Goal: Communication & Community: Answer question/provide support

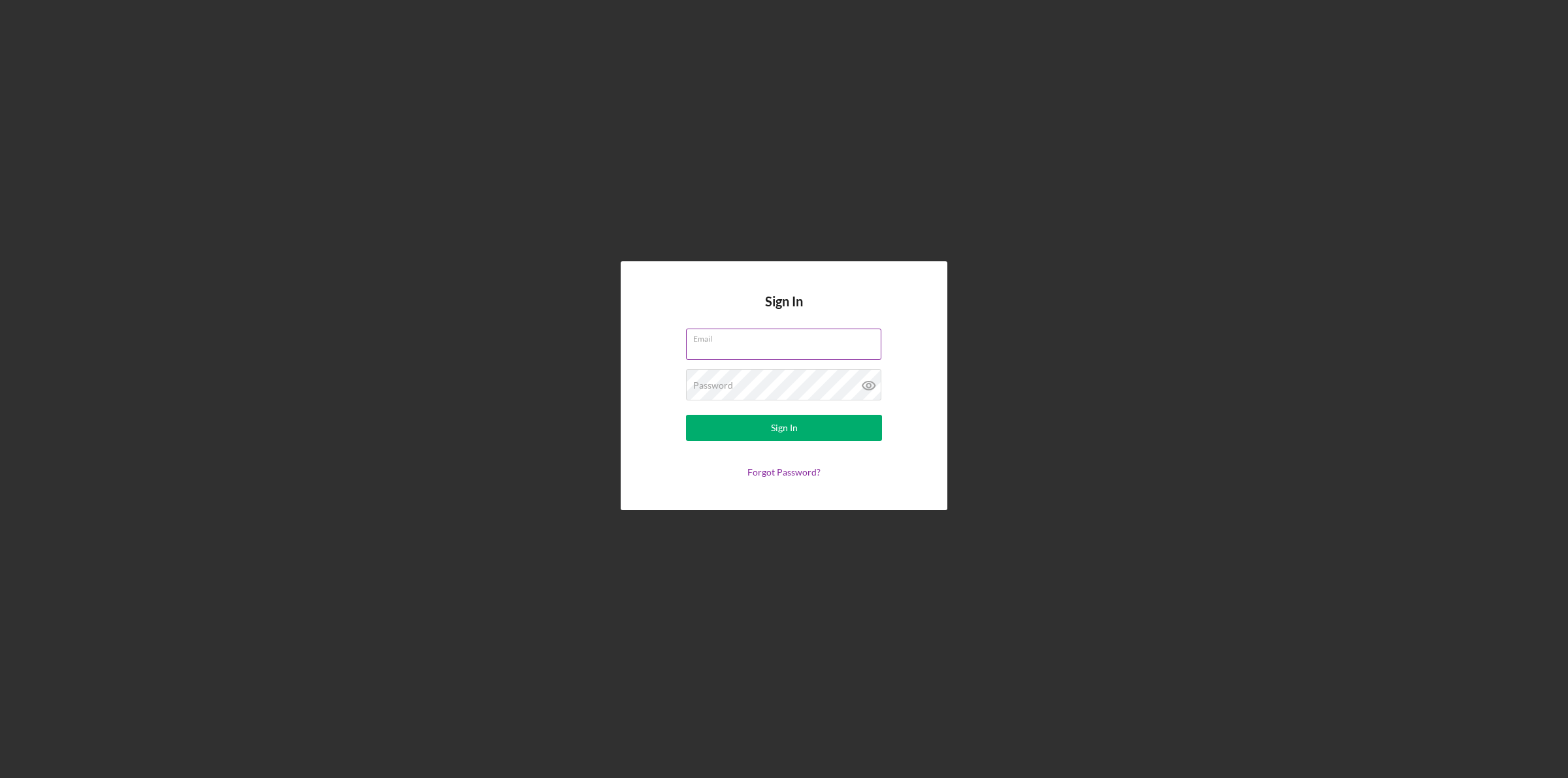
click at [725, 341] on div "Email" at bounding box center [784, 345] width 196 height 33
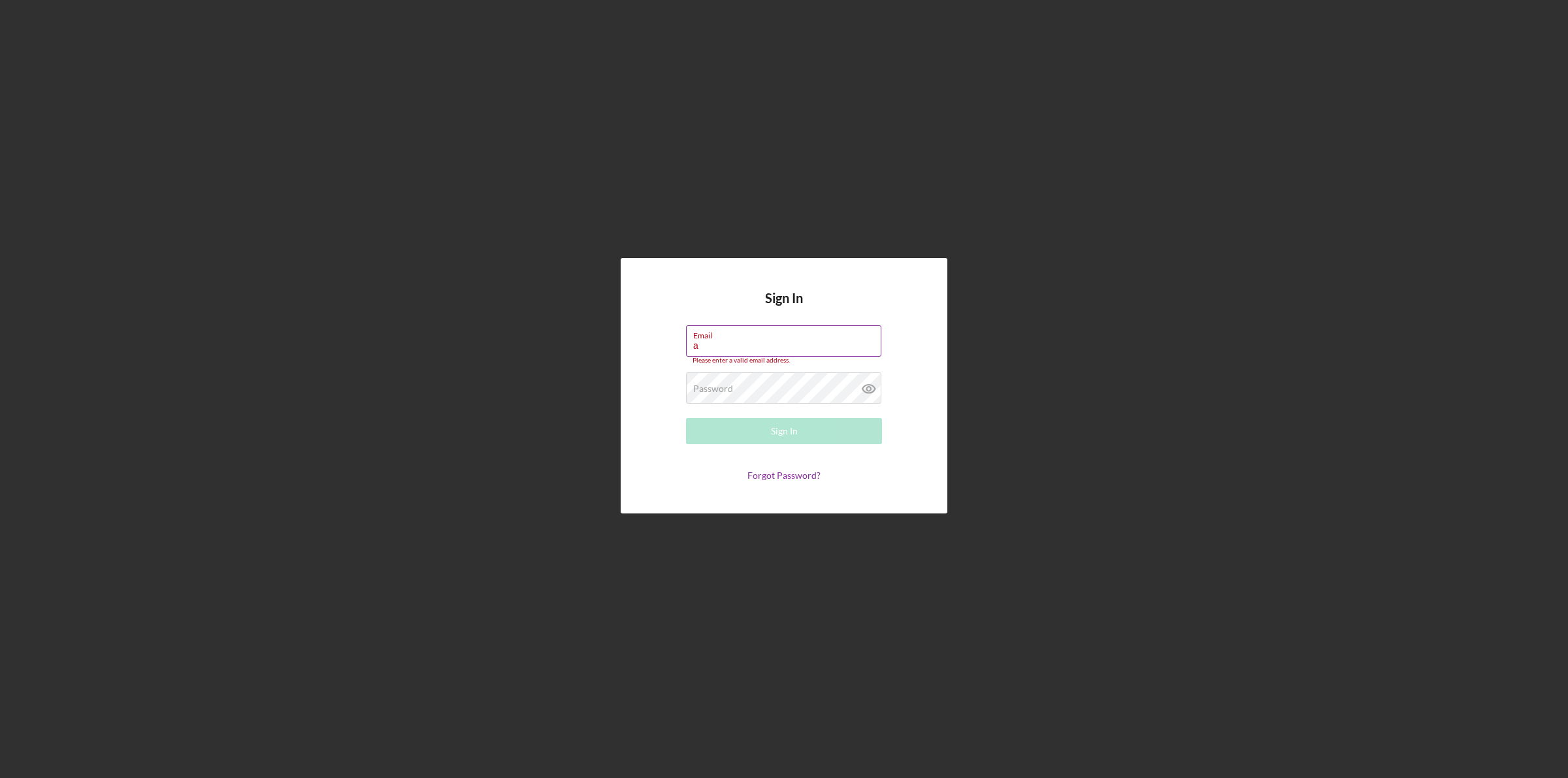
type input "[EMAIL_ADDRESS][DOMAIN_NAME]"
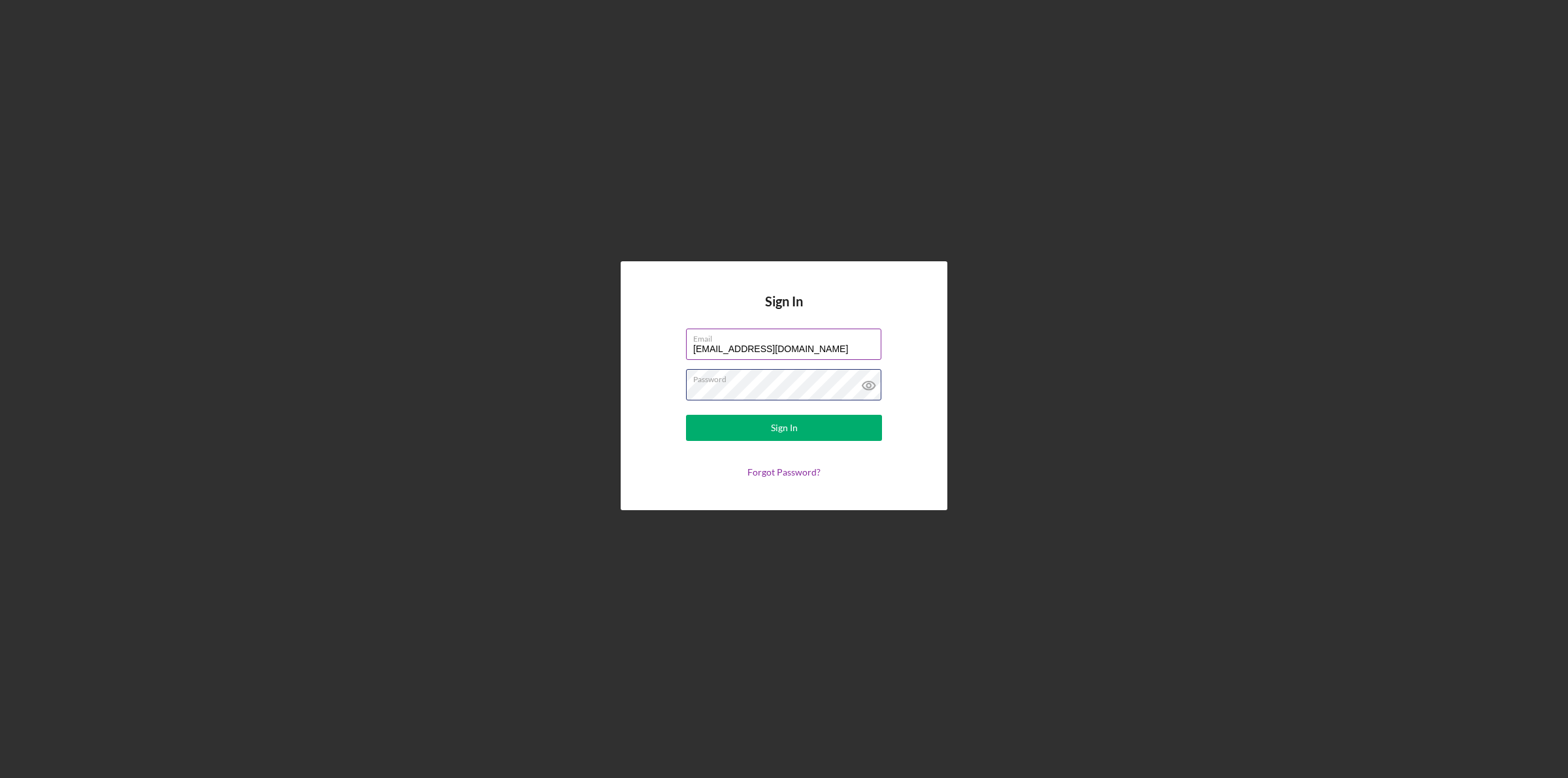
click at [686, 414] on button "Sign In" at bounding box center [784, 427] width 196 height 26
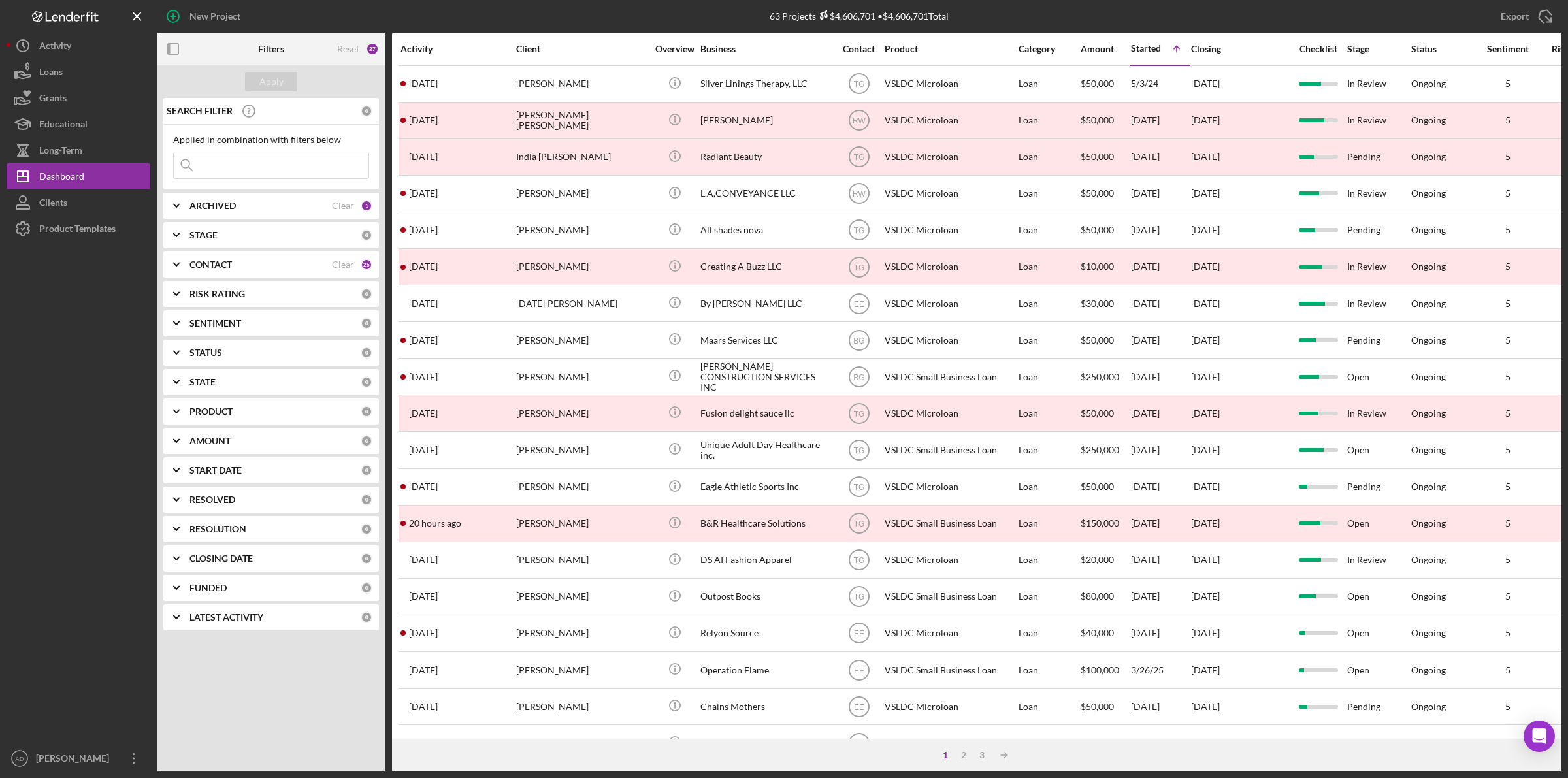
click at [426, 52] on div "Activity" at bounding box center [457, 49] width 114 height 10
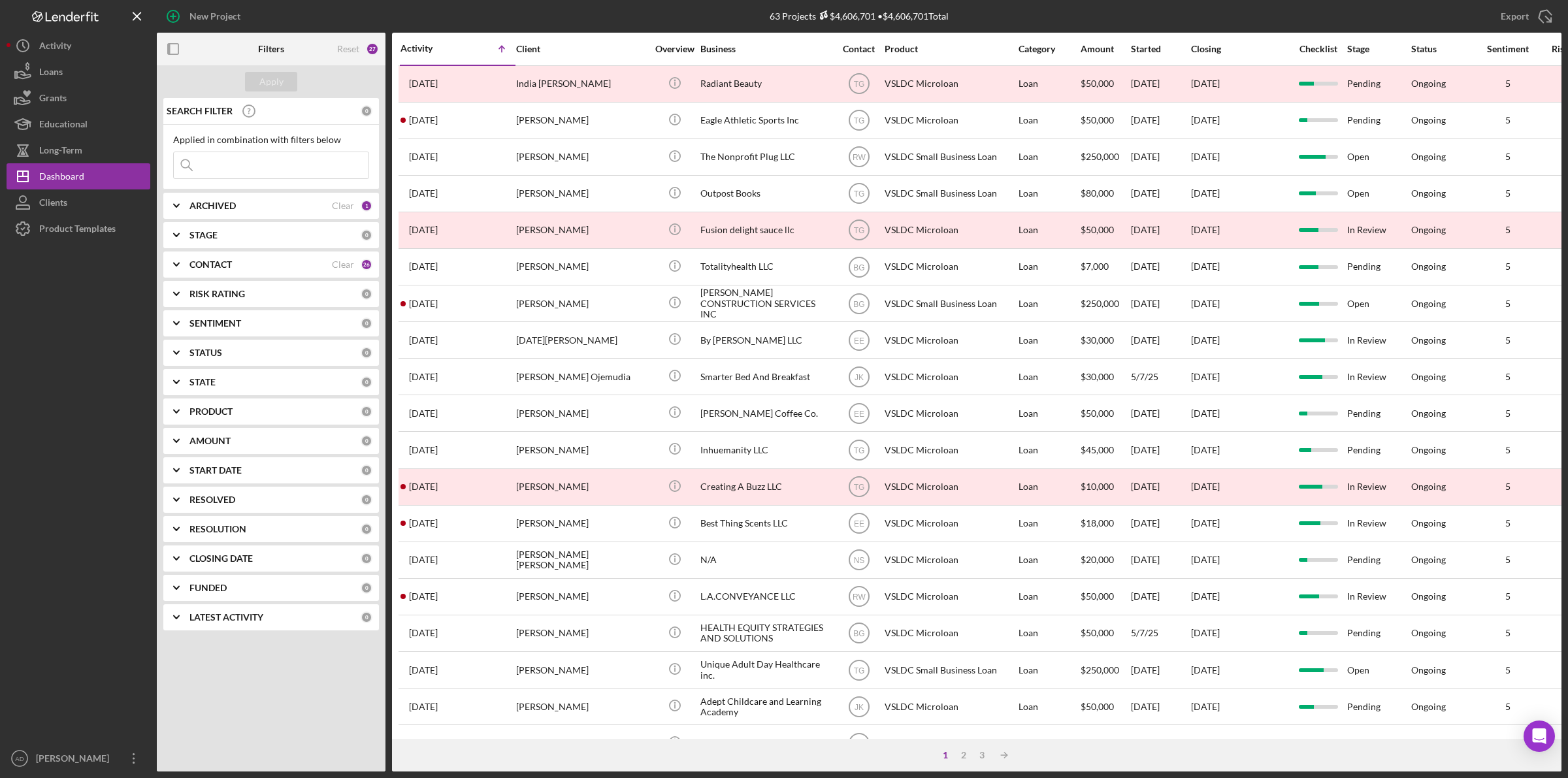
click at [426, 52] on div "Activity" at bounding box center [429, 48] width 58 height 10
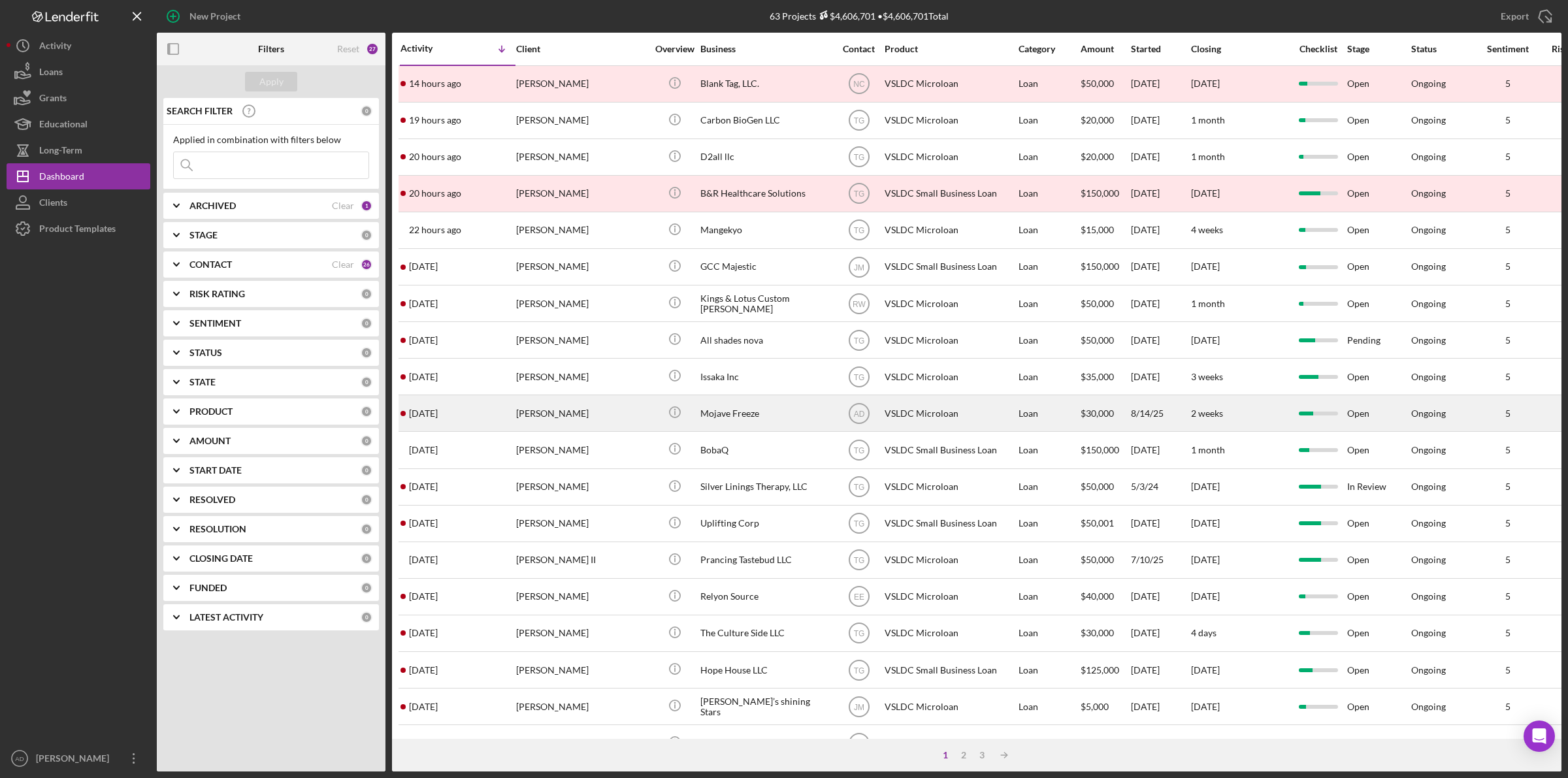
click at [600, 422] on div "[PERSON_NAME]" at bounding box center [581, 413] width 130 height 34
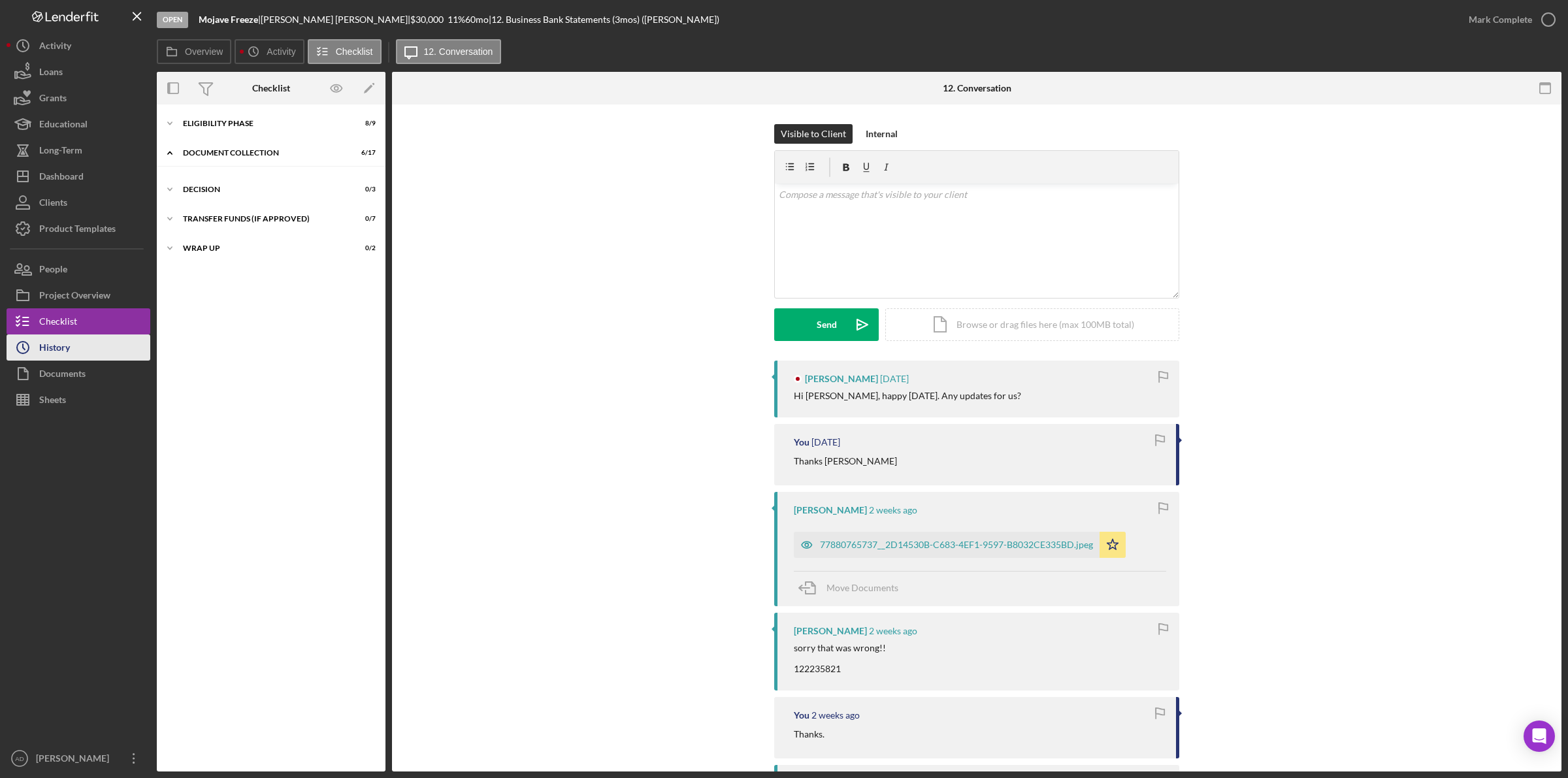
click at [70, 347] on div "History" at bounding box center [55, 349] width 31 height 29
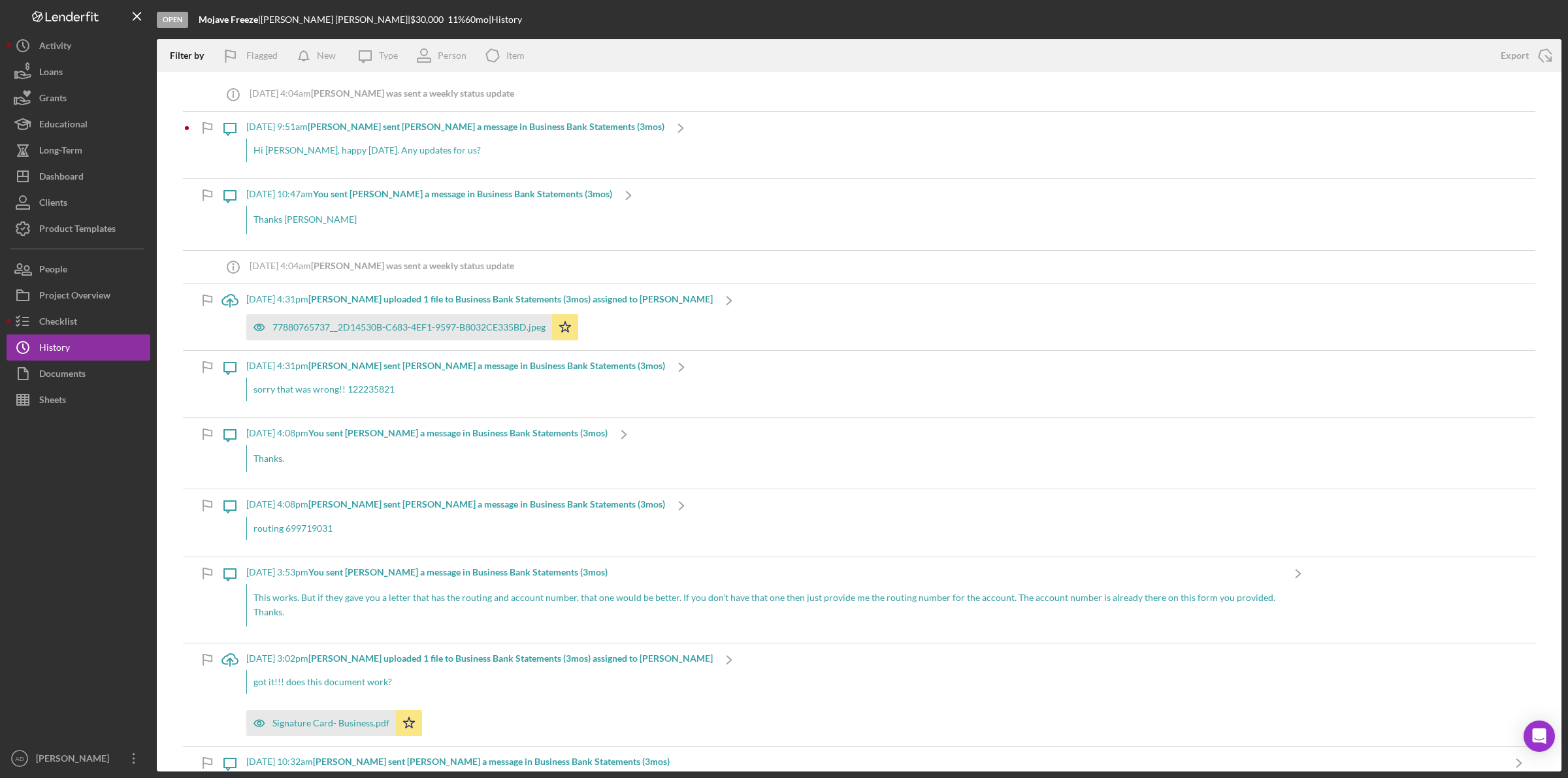
click at [455, 127] on b "[PERSON_NAME] sent [PERSON_NAME] a message in Business Bank Statements (3mos)" at bounding box center [487, 126] width 357 height 11
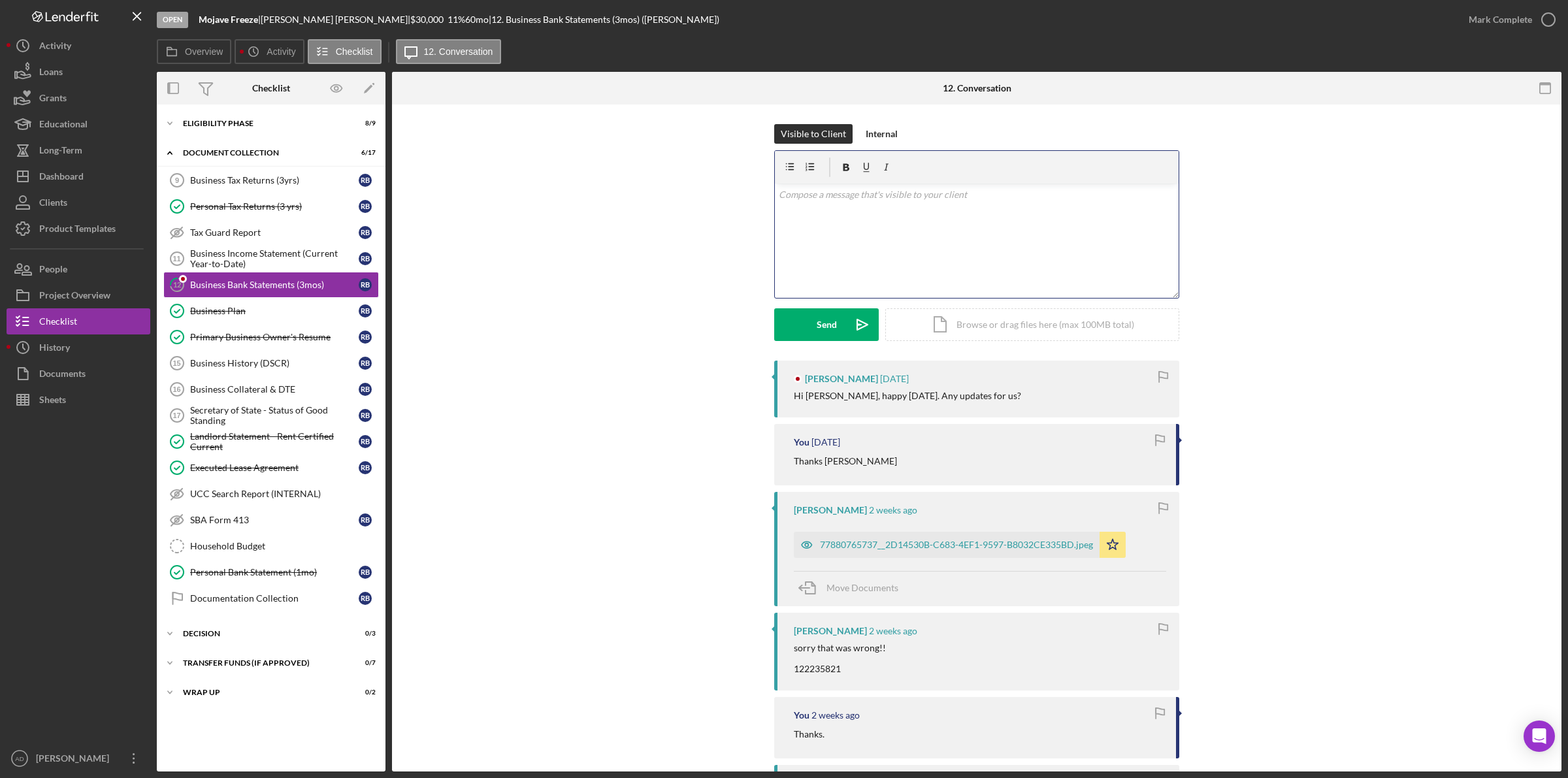
click at [879, 228] on div "v Color teal Color pink Remove color Add row above Add row below Add column bef…" at bounding box center [977, 240] width 403 height 114
click at [1128, 216] on p "Our Loan Director is reviewing final loan documents and you should be receiving…" at bounding box center [977, 220] width 397 height 29
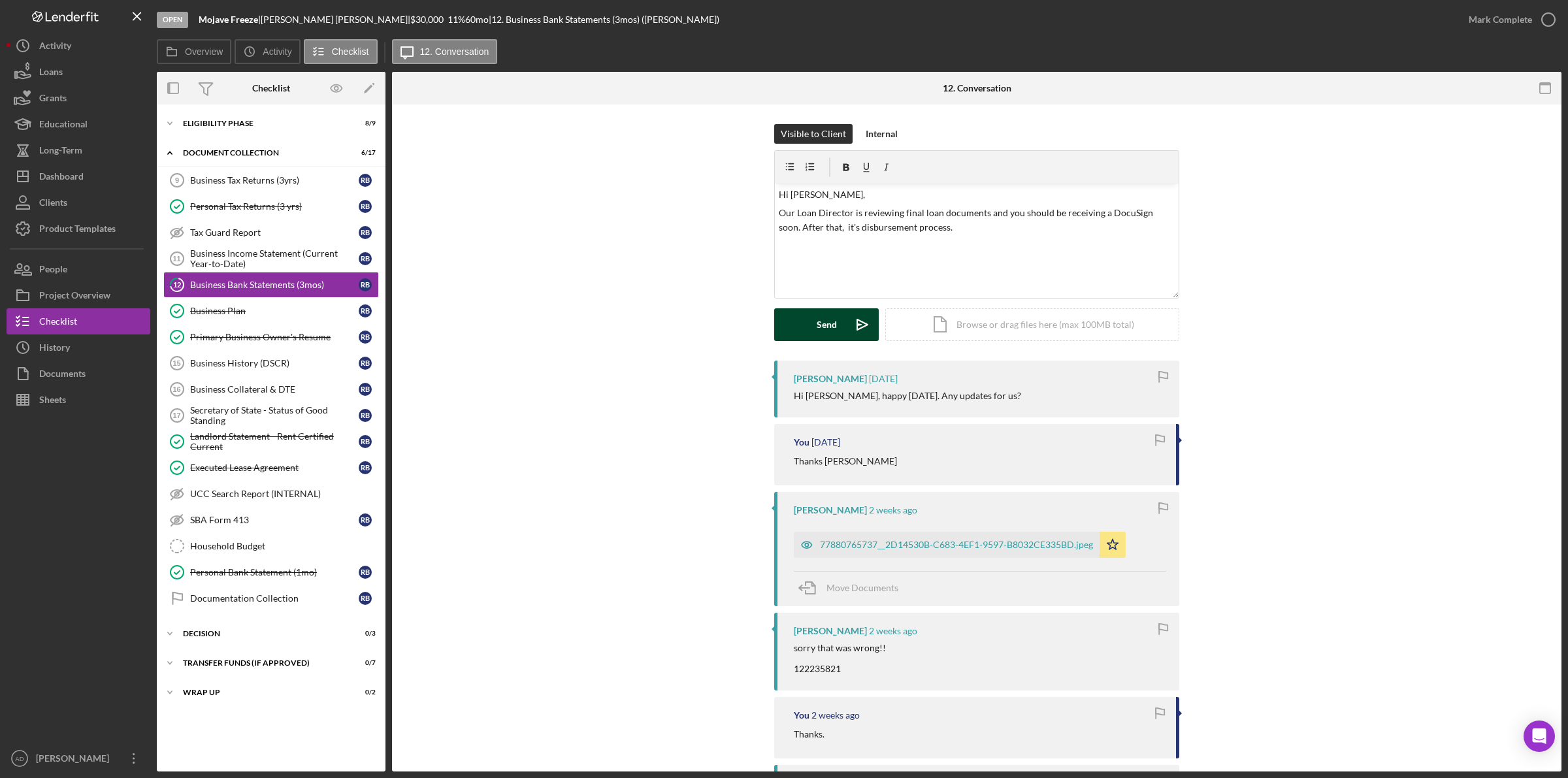
click at [808, 323] on button "Send Icon/icon-invite-send" at bounding box center [826, 324] width 105 height 33
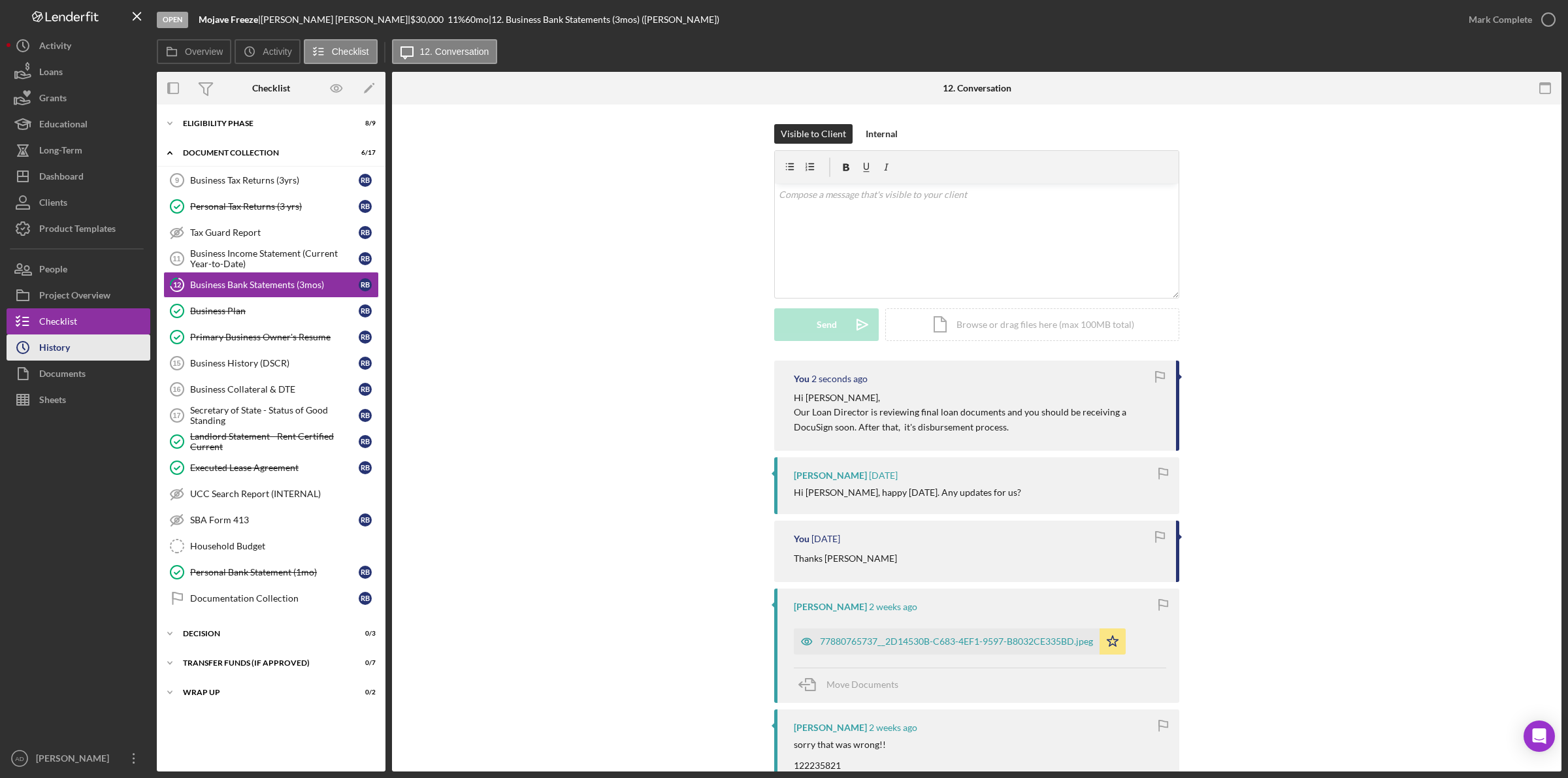
click at [78, 341] on button "Icon/History History" at bounding box center [78, 347] width 143 height 26
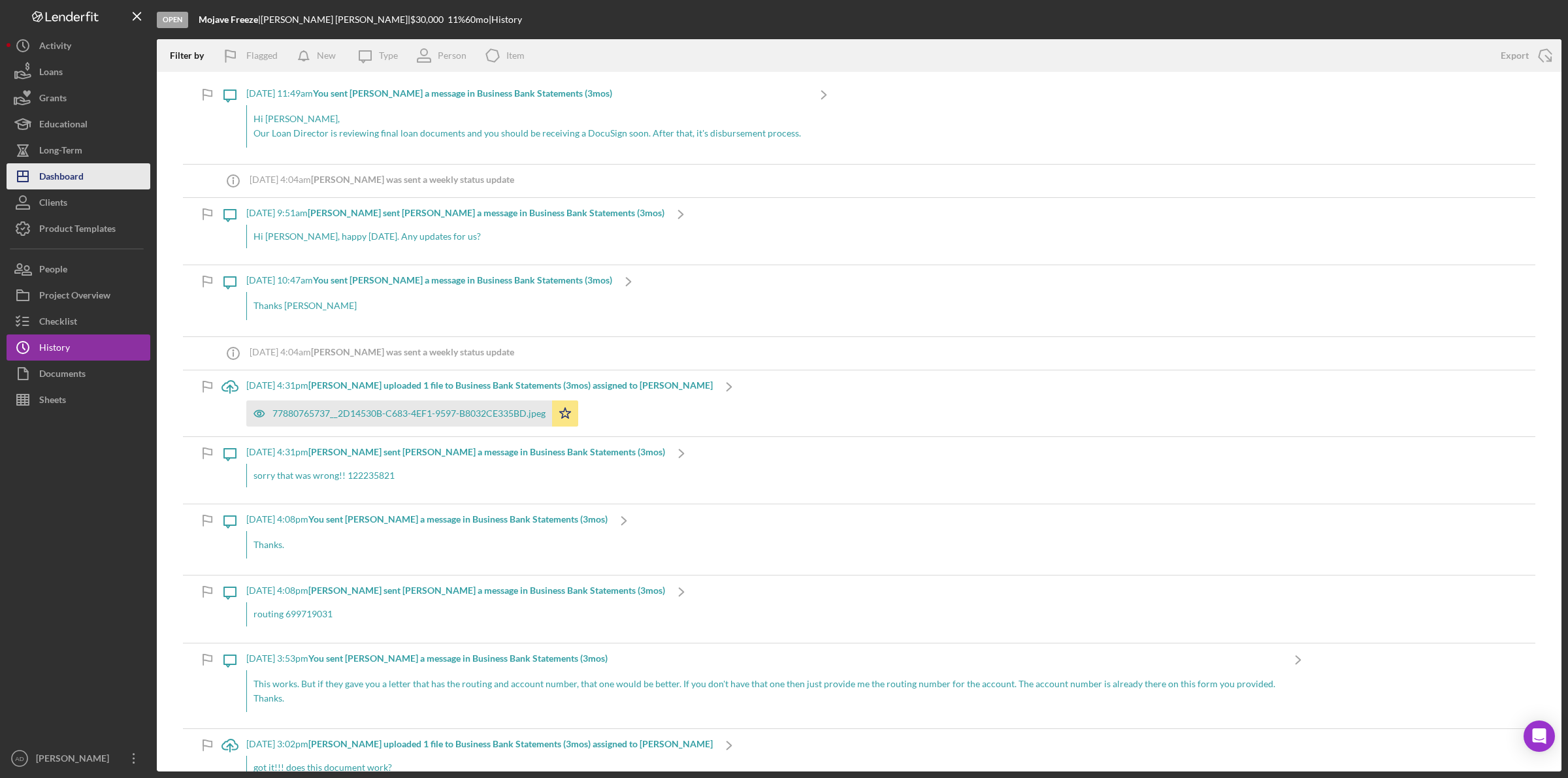
click at [70, 177] on div "Dashboard" at bounding box center [62, 178] width 45 height 29
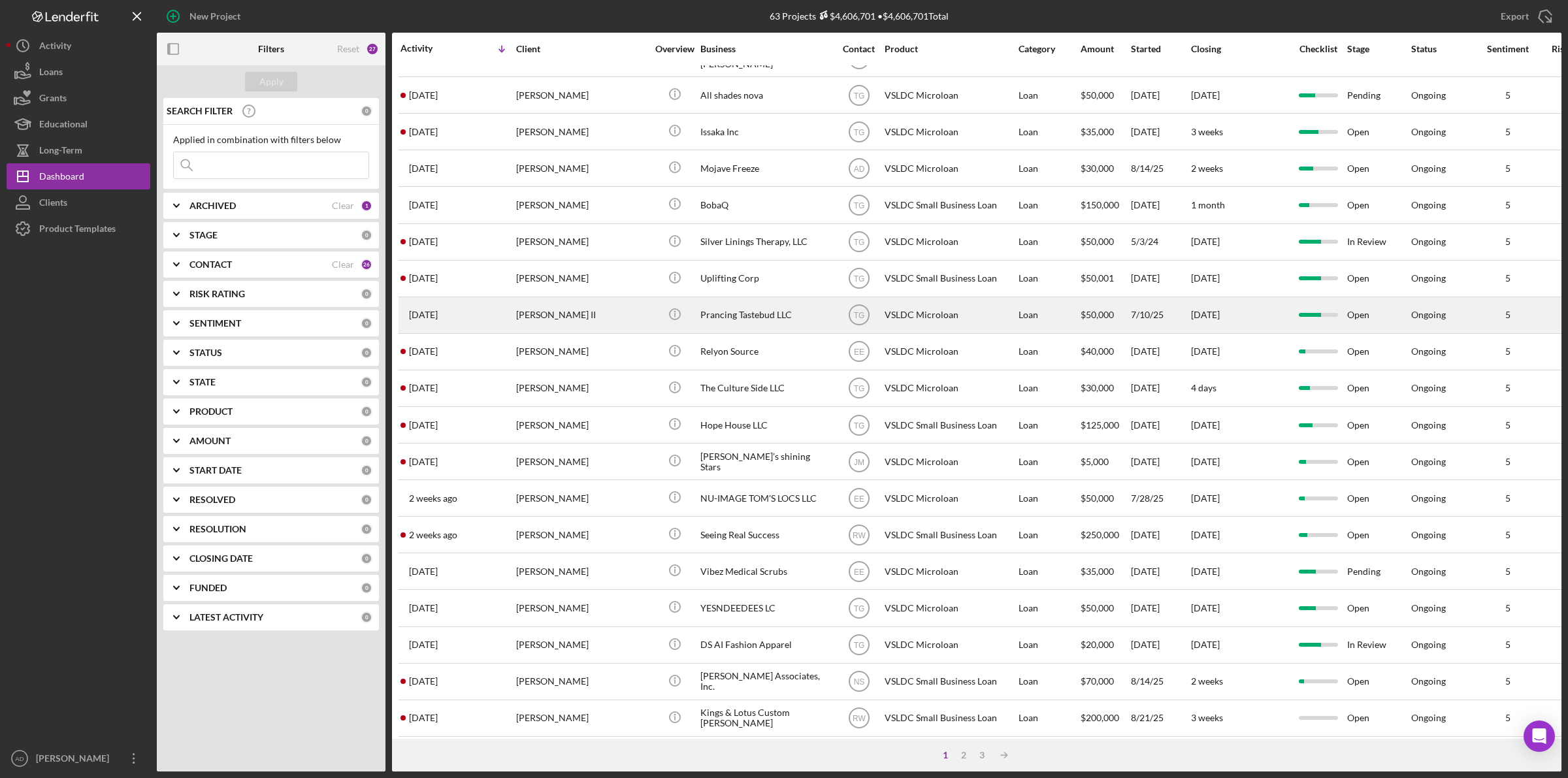
scroll to position [273, 0]
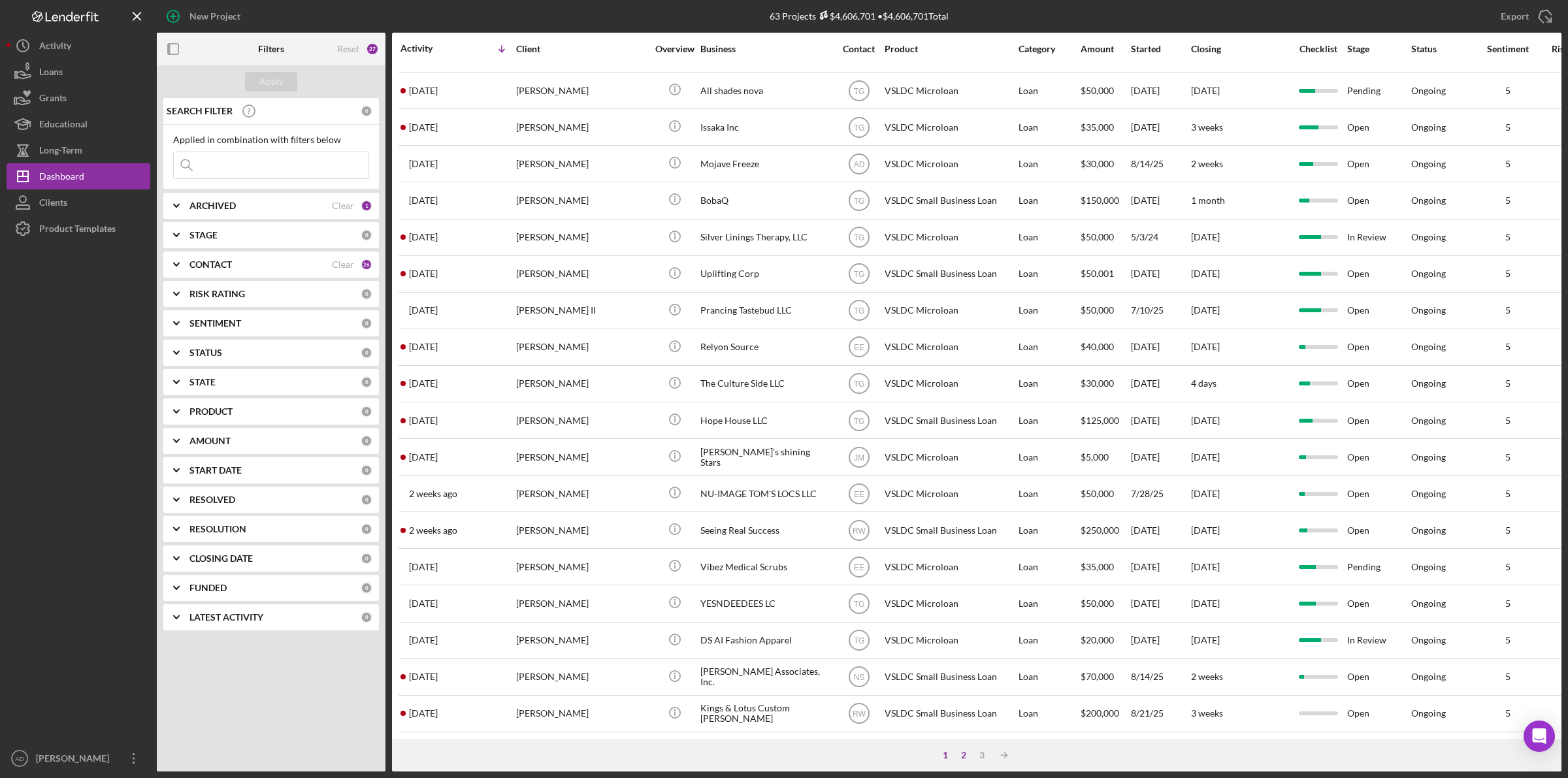
click at [964, 752] on div "2" at bounding box center [963, 755] width 18 height 10
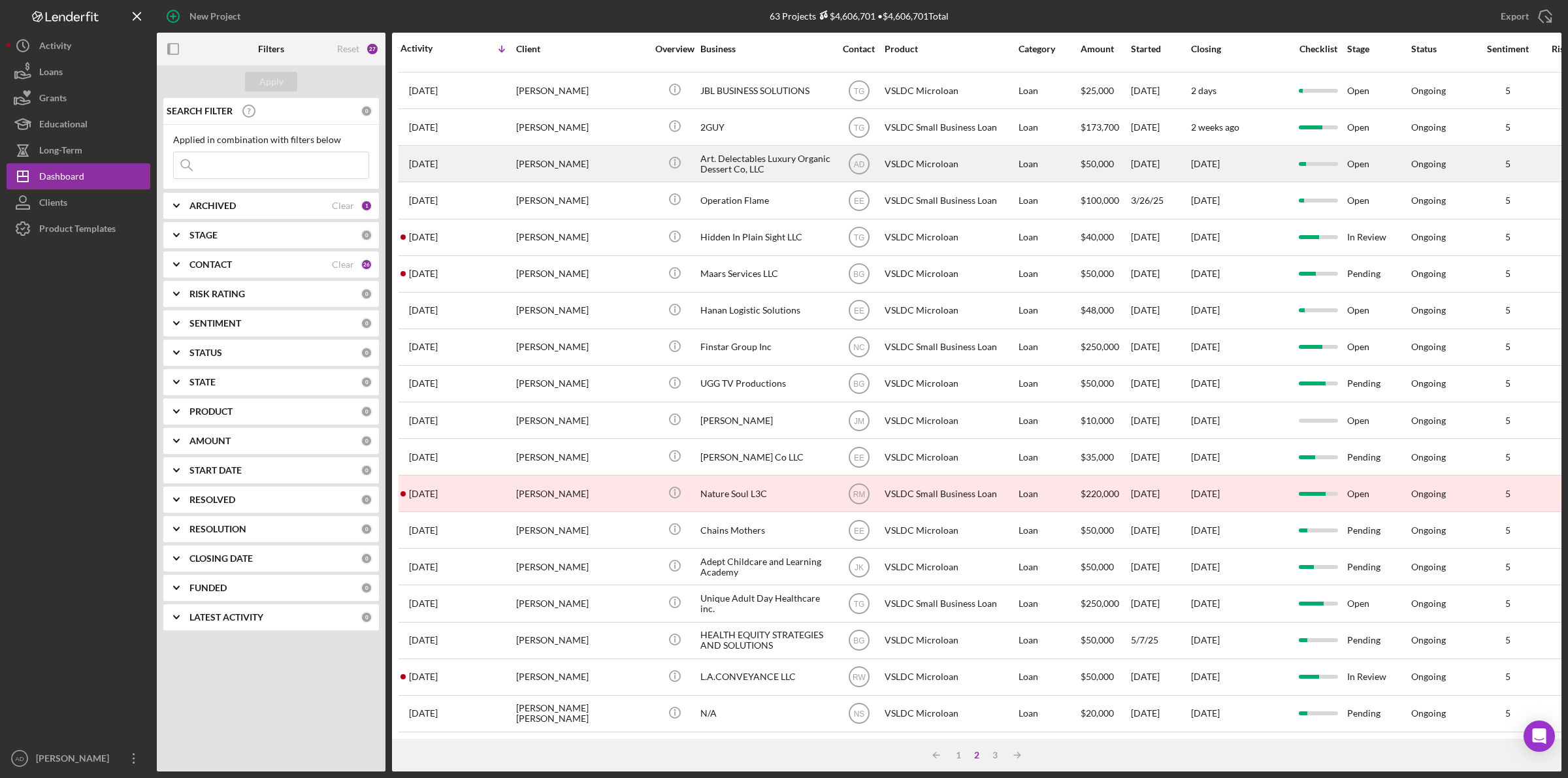
click at [608, 147] on div "[PERSON_NAME]" at bounding box center [581, 164] width 130 height 34
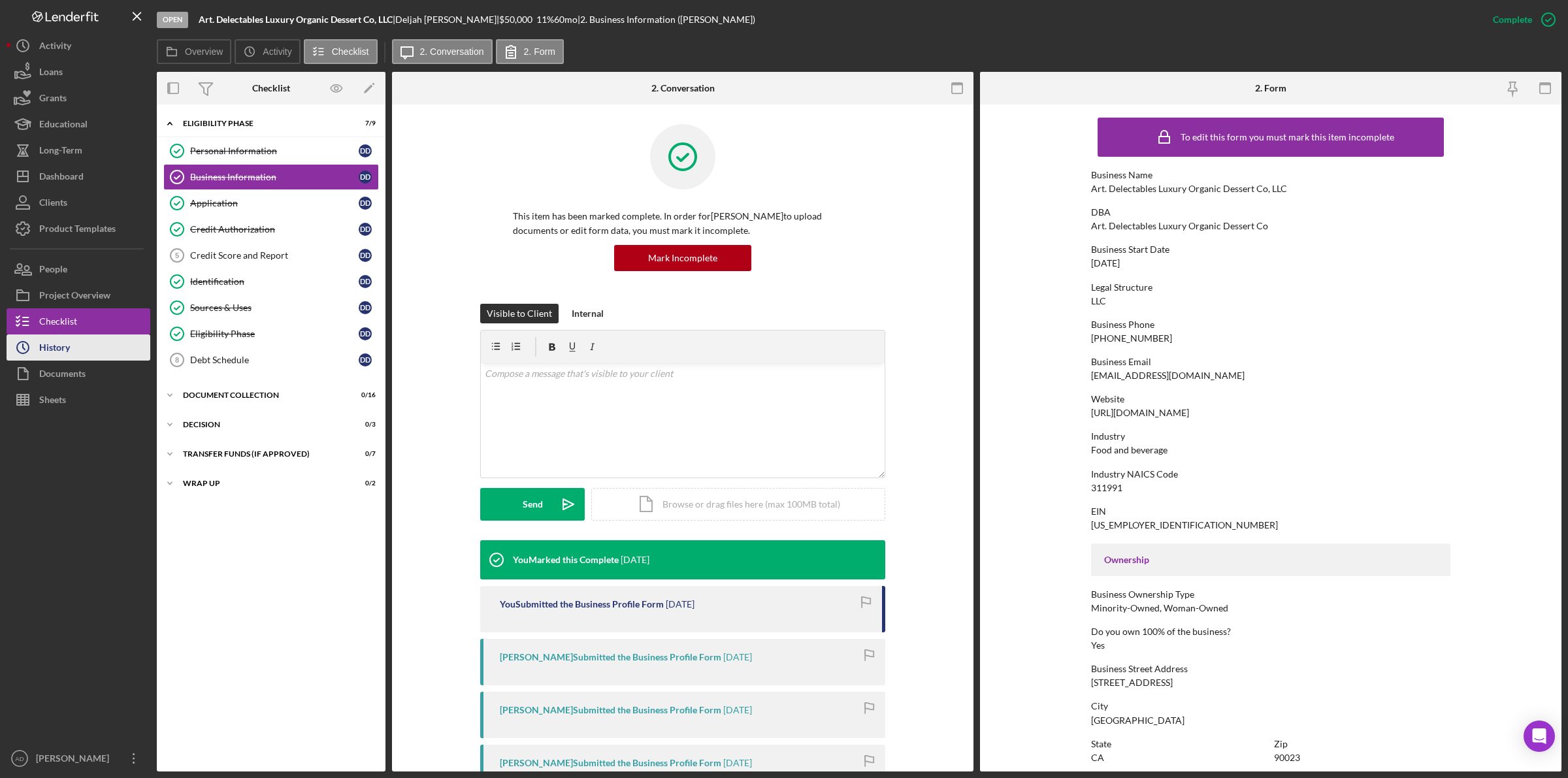
click at [89, 346] on button "Icon/History History" at bounding box center [78, 347] width 143 height 26
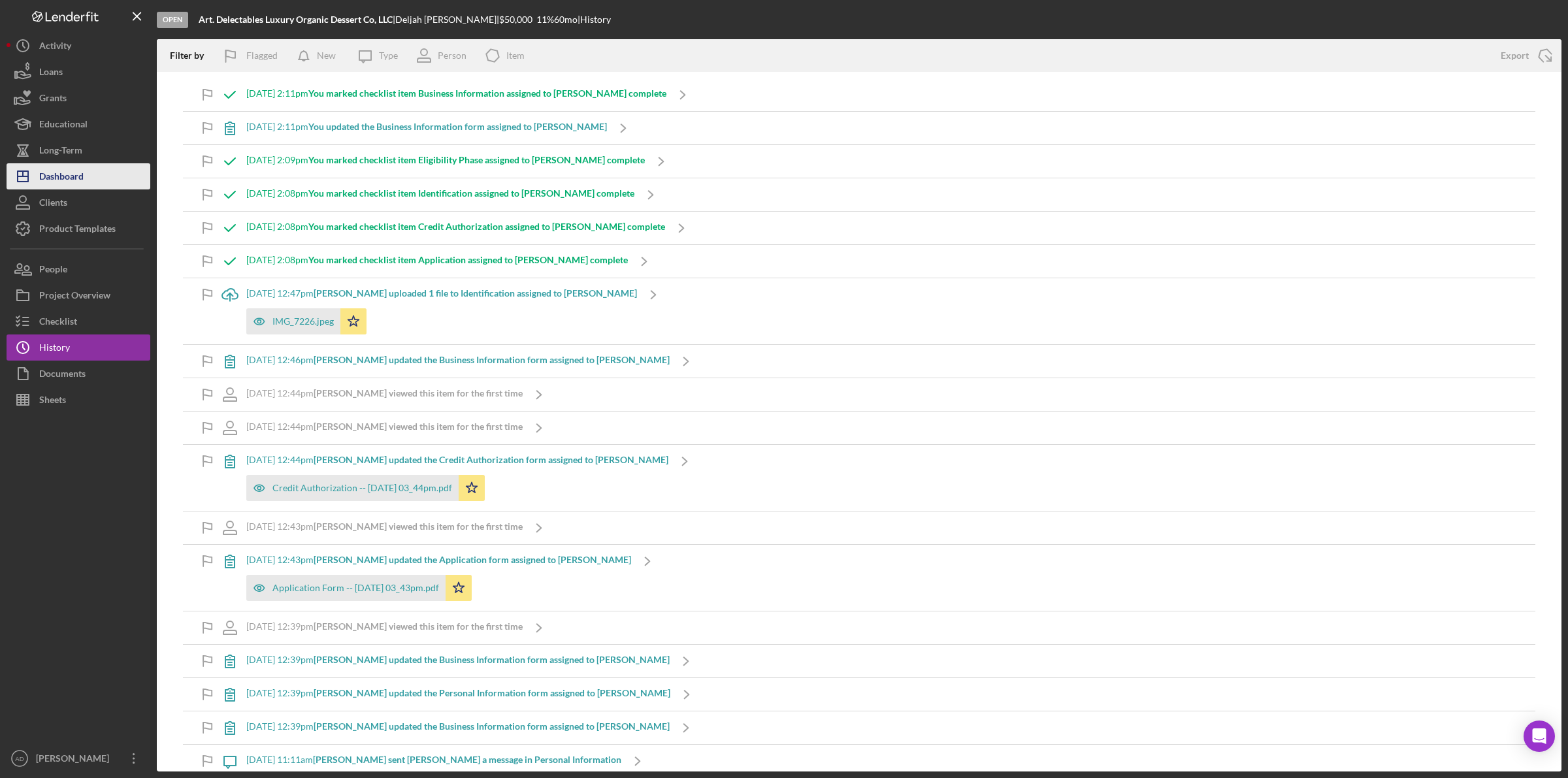
click at [90, 175] on button "Icon/Dashboard Dashboard" at bounding box center [78, 176] width 143 height 26
